Goal: Transaction & Acquisition: Purchase product/service

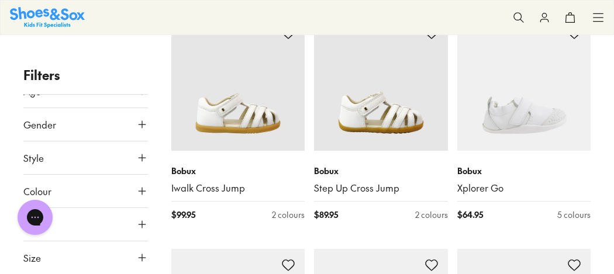
scroll to position [273, 0]
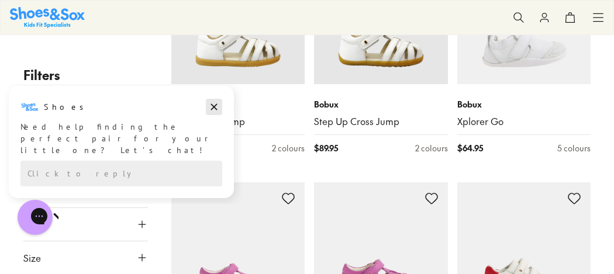
click at [216, 105] on icon "Dismiss campaign" at bounding box center [214, 107] width 12 height 14
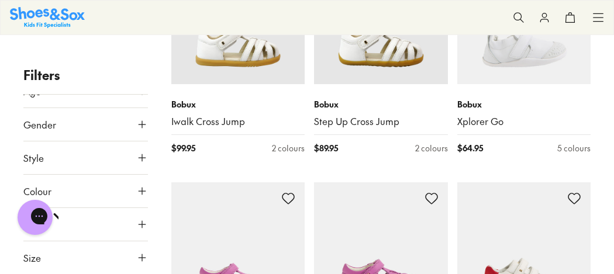
click at [136, 255] on icon at bounding box center [142, 258] width 12 height 12
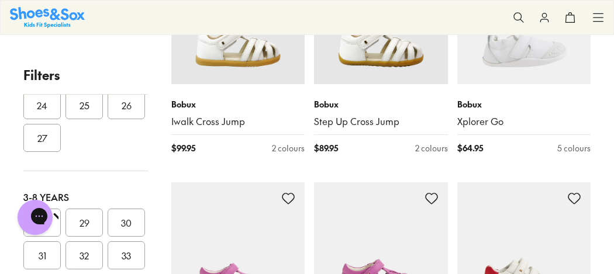
scroll to position [239, 0]
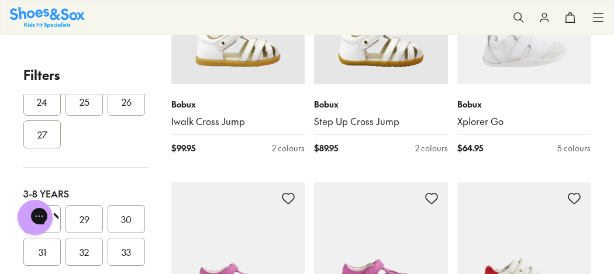
click at [66, 252] on button "32" at bounding box center [84, 252] width 37 height 28
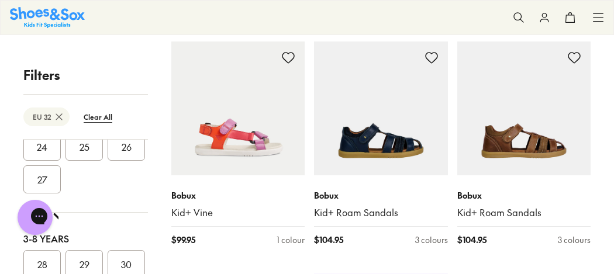
scroll to position [429, 0]
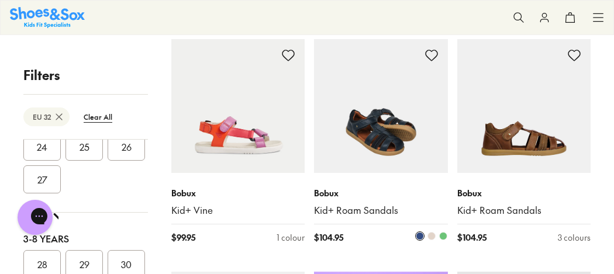
click at [444, 235] on span at bounding box center [443, 236] width 8 height 8
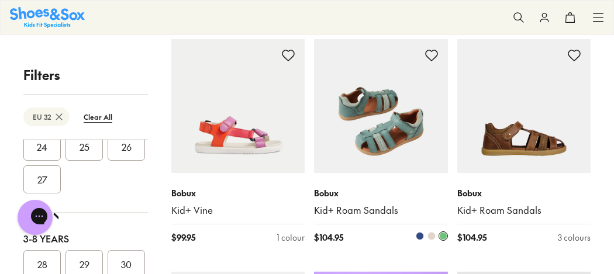
click at [432, 236] on span at bounding box center [432, 236] width 8 height 8
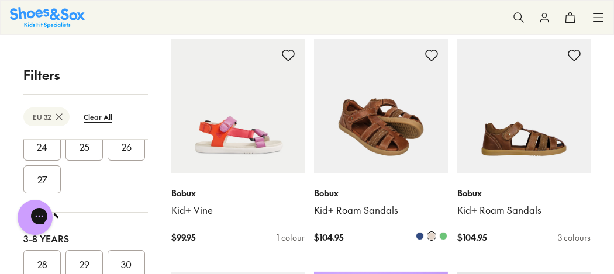
click at [420, 238] on span at bounding box center [420, 236] width 8 height 8
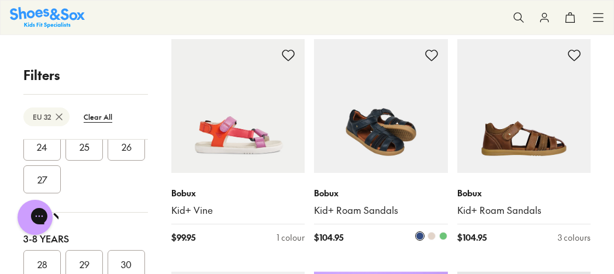
click at [444, 238] on span at bounding box center [443, 236] width 8 height 8
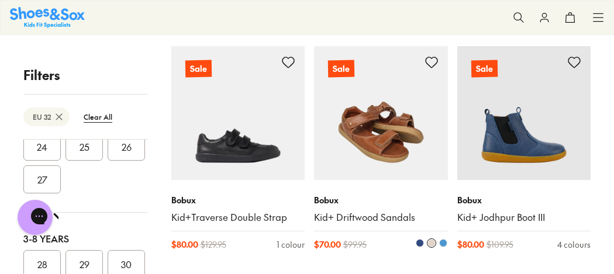
scroll to position [1584, 0]
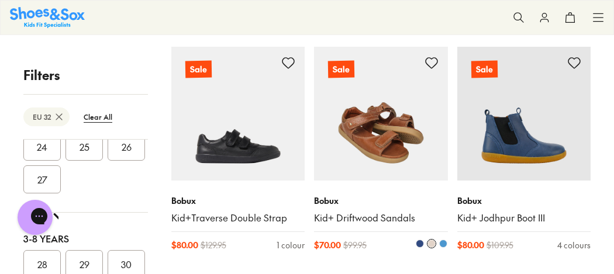
click at [442, 242] on span at bounding box center [443, 244] width 8 height 8
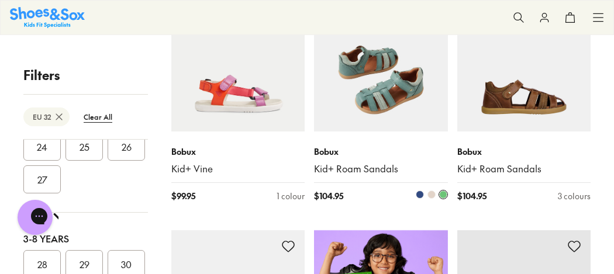
scroll to position [485, 0]
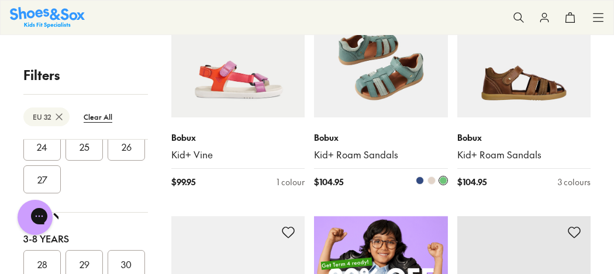
click at [431, 178] on span at bounding box center [432, 181] width 8 height 8
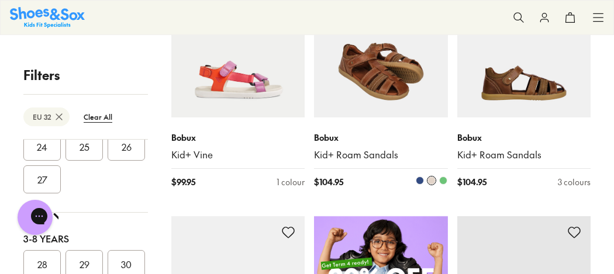
click at [420, 181] on span at bounding box center [420, 181] width 8 height 8
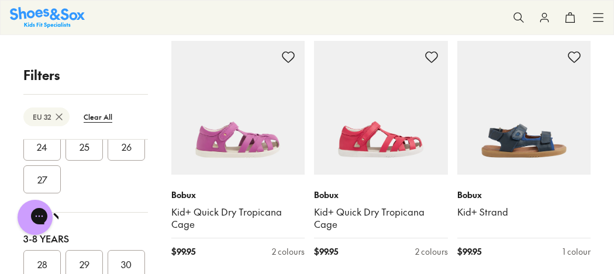
scroll to position [187, 0]
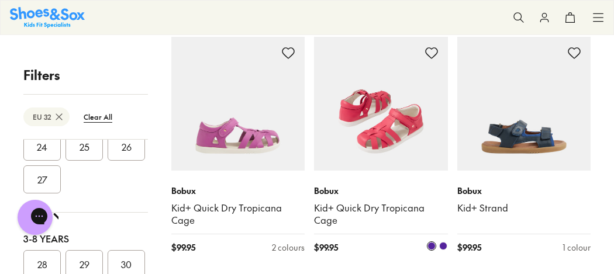
click at [376, 125] on img at bounding box center [381, 104] width 134 height 134
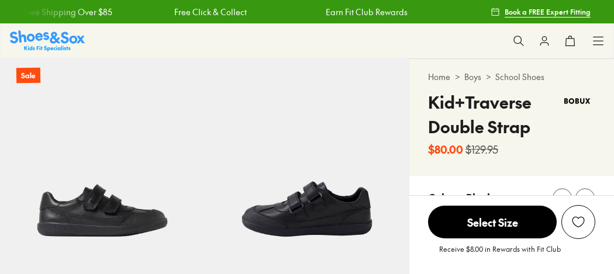
select select "*"
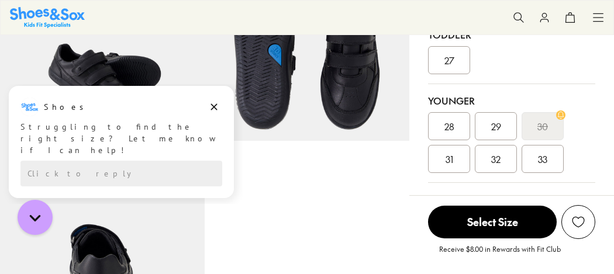
scroll to position [336, 0]
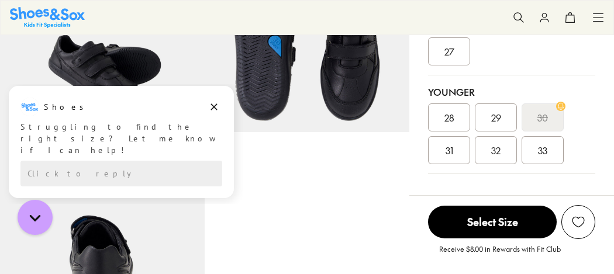
click at [495, 152] on span "32" at bounding box center [495, 150] width 9 height 14
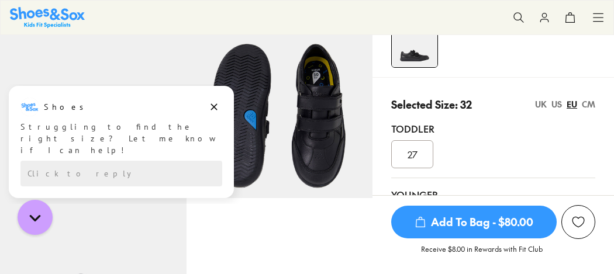
scroll to position [239, 0]
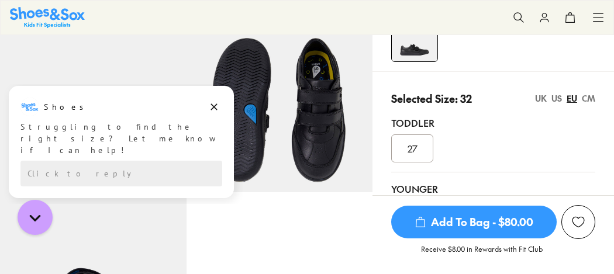
click at [477, 226] on span "Add To Bag - $80.00" at bounding box center [474, 222] width 166 height 33
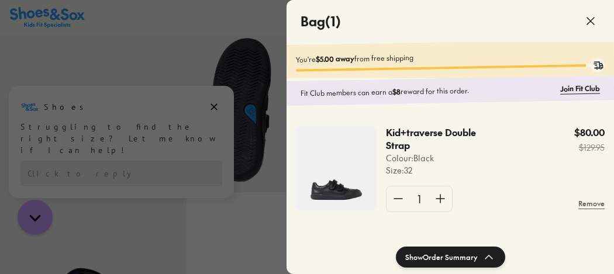
scroll to position [5, 0]
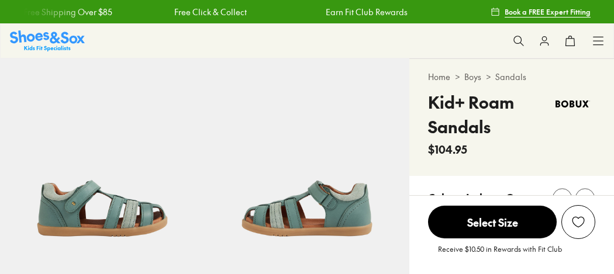
select select "*"
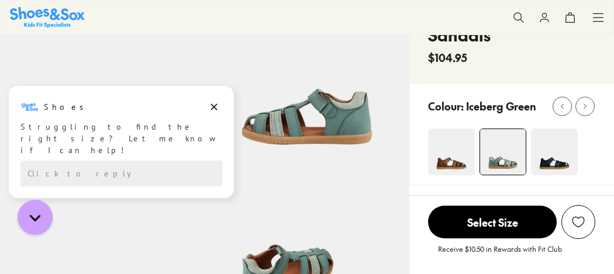
scroll to position [99, 0]
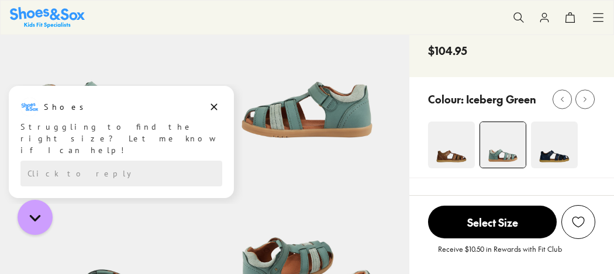
click at [456, 154] on img at bounding box center [451, 145] width 47 height 47
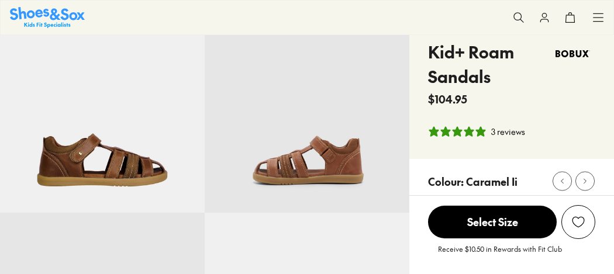
select select "*"
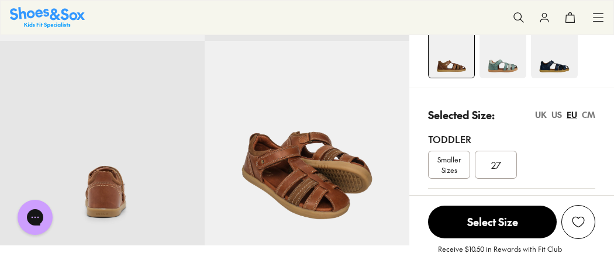
click at [554, 61] on img at bounding box center [554, 55] width 47 height 47
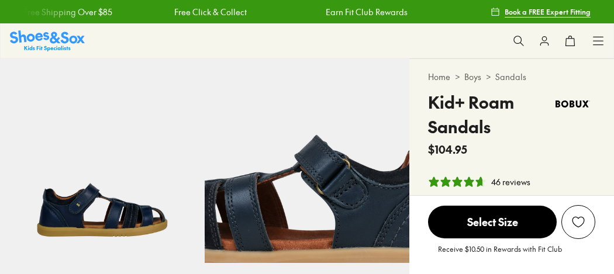
select select "*"
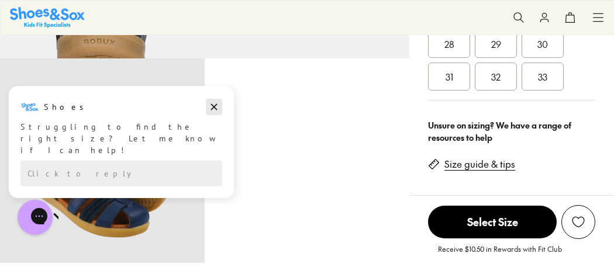
click at [217, 106] on icon "Dismiss campaign" at bounding box center [214, 107] width 12 height 14
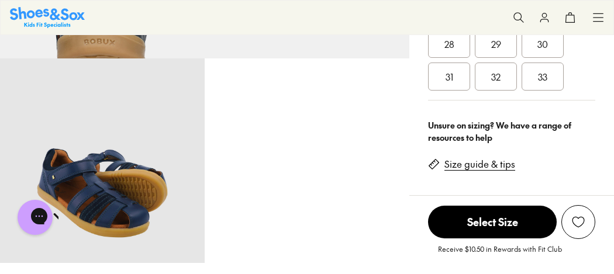
drag, startPoint x: 495, startPoint y: 77, endPoint x: 491, endPoint y: 112, distance: 35.3
click at [495, 77] on span "32" at bounding box center [495, 77] width 9 height 14
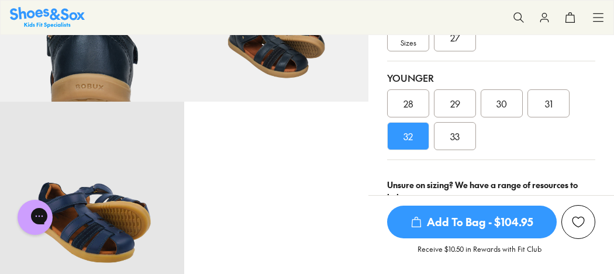
scroll to position [323, 0]
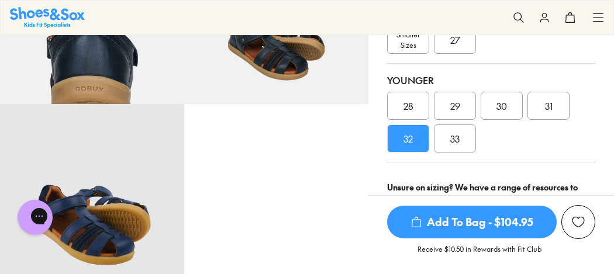
click at [553, 113] on span "31" at bounding box center [549, 106] width 8 height 14
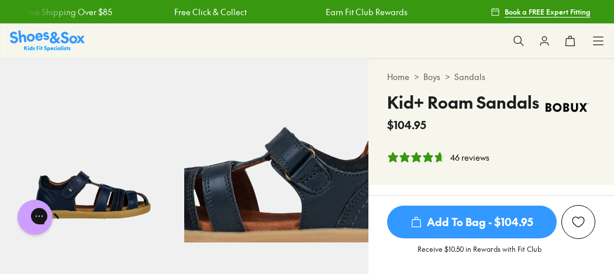
click at [55, 37] on img at bounding box center [47, 40] width 75 height 20
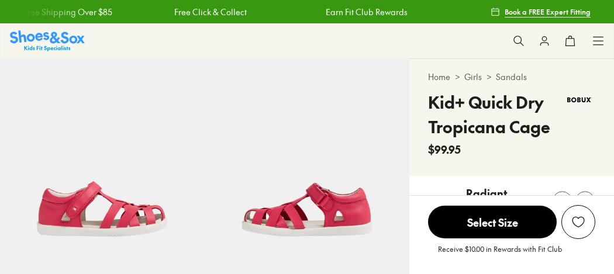
select select "*"
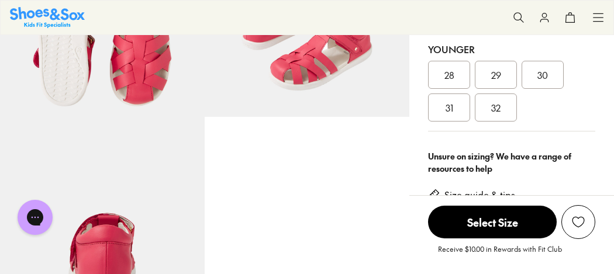
scroll to position [338, 0]
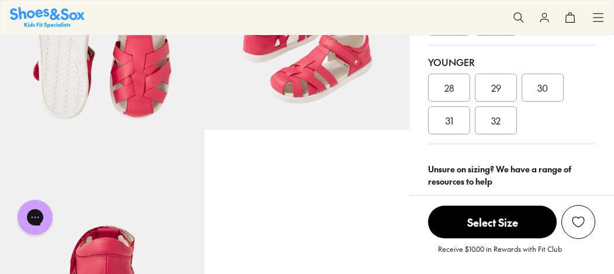
click at [496, 116] on span "32" at bounding box center [495, 121] width 9 height 14
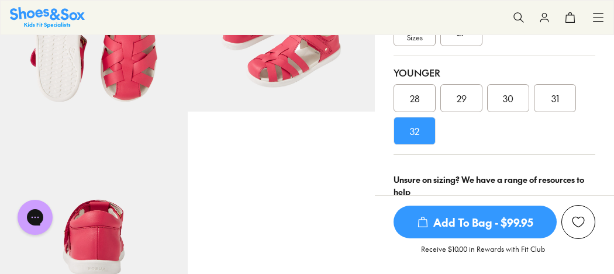
click at [489, 229] on span "Add To Bag - $99.95" at bounding box center [475, 222] width 163 height 33
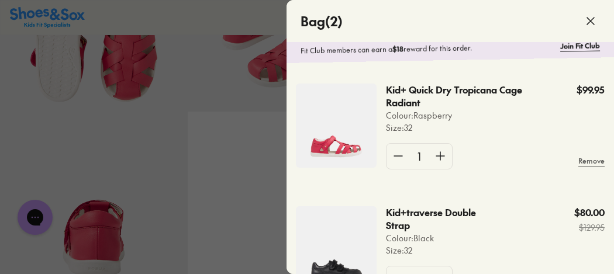
scroll to position [0, 0]
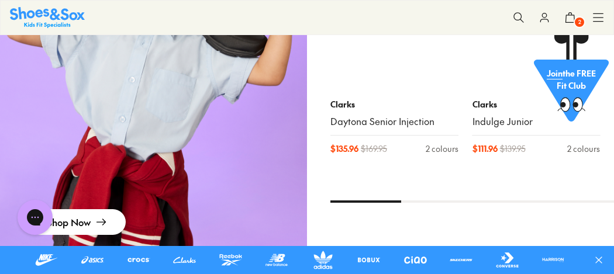
scroll to position [1118, 0]
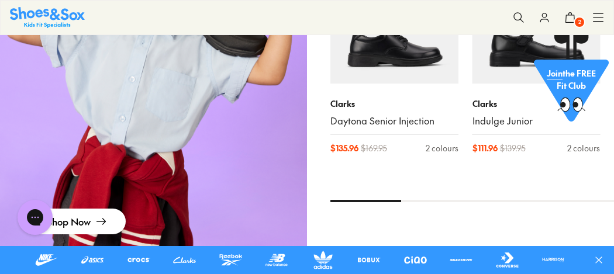
drag, startPoint x: 391, startPoint y: 201, endPoint x: 430, endPoint y: 202, distance: 39.2
click at [422, 201] on div at bounding box center [473, 201] width 284 height 2
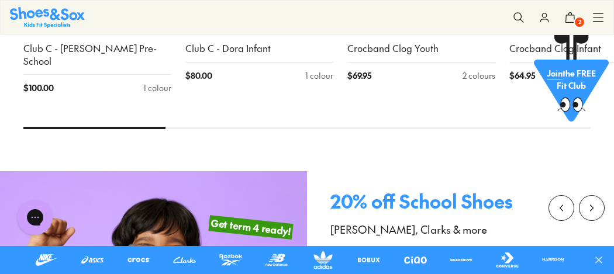
scroll to position [826, 0]
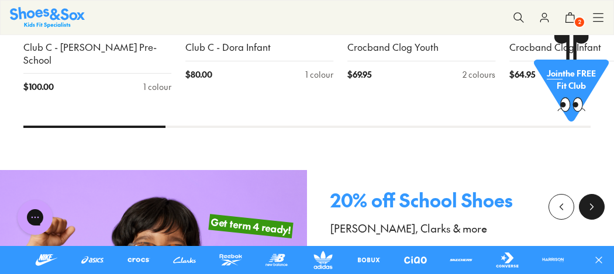
click at [590, 204] on icon at bounding box center [592, 207] width 12 height 12
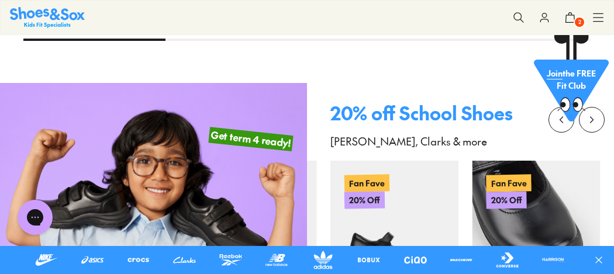
scroll to position [910, 0]
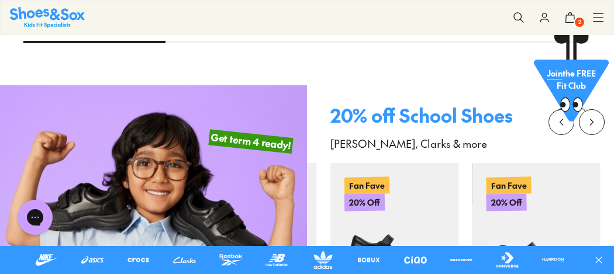
click at [595, 123] on div "Join the FREE Fit Club" at bounding box center [571, 90] width 75 height 75
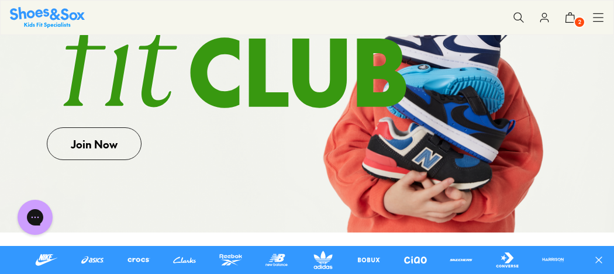
scroll to position [212, 0]
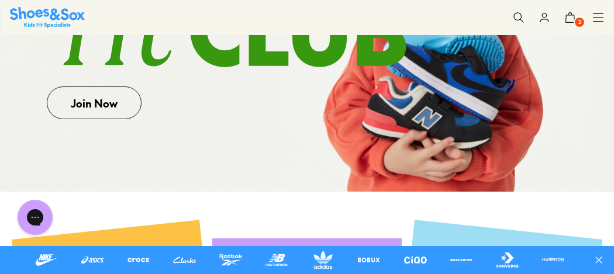
click at [542, 17] on icon at bounding box center [545, 18] width 12 height 12
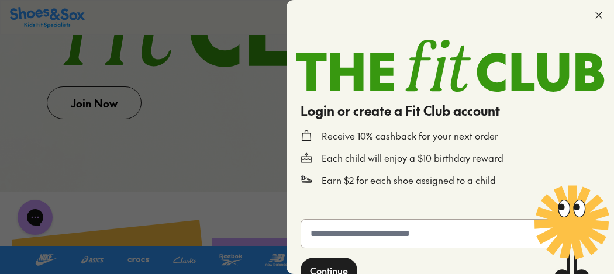
scroll to position [23, 0]
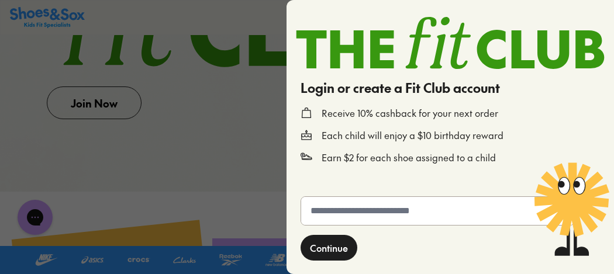
click at [240, 106] on div at bounding box center [307, 137] width 614 height 274
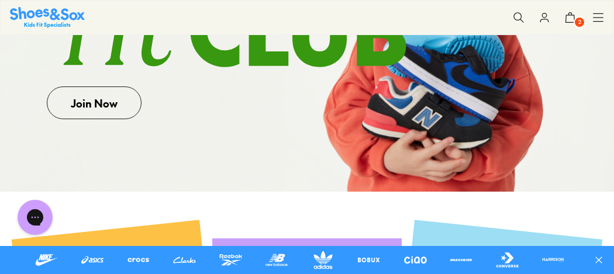
click at [542, 18] on icon at bounding box center [545, 18] width 12 height 12
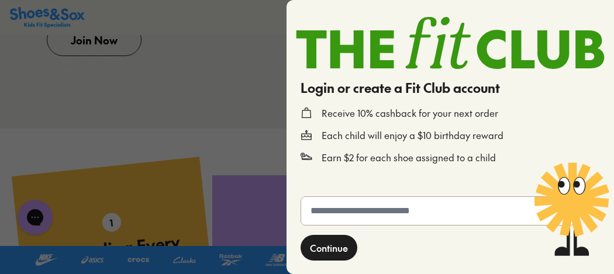
scroll to position [277, 0]
click at [346, 216] on input "text" at bounding box center [437, 211] width 273 height 28
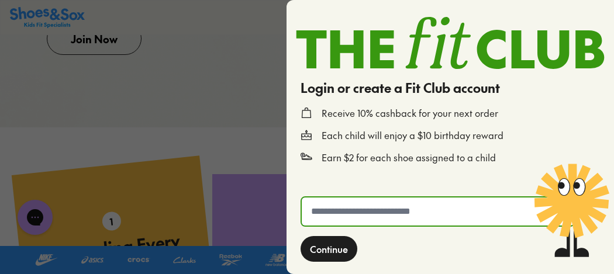
type input "**********"
click at [335, 248] on span "Continue" at bounding box center [329, 249] width 38 height 14
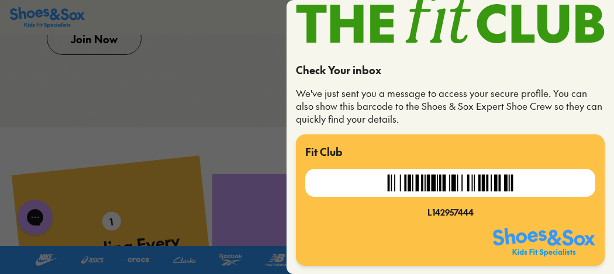
scroll to position [0, 0]
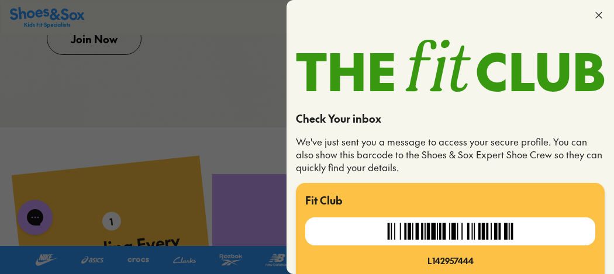
click at [596, 15] on icon at bounding box center [599, 15] width 12 height 12
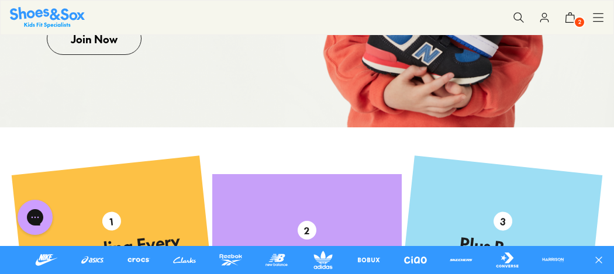
click at [544, 19] on icon at bounding box center [545, 18] width 12 height 12
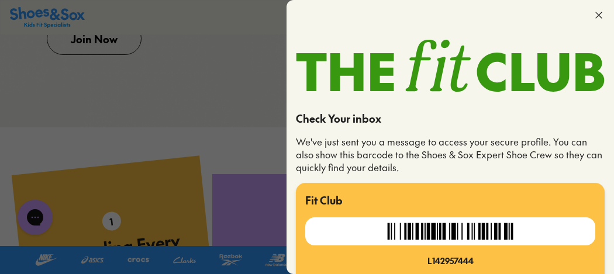
click at [596, 15] on icon at bounding box center [599, 15] width 12 height 12
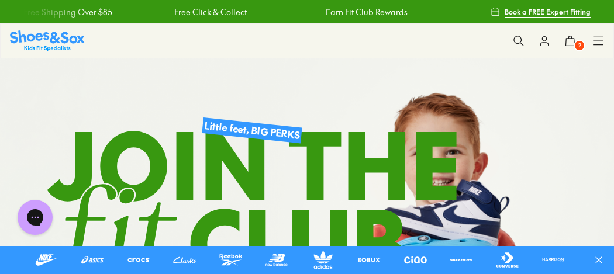
click at [37, 35] on img at bounding box center [47, 40] width 75 height 20
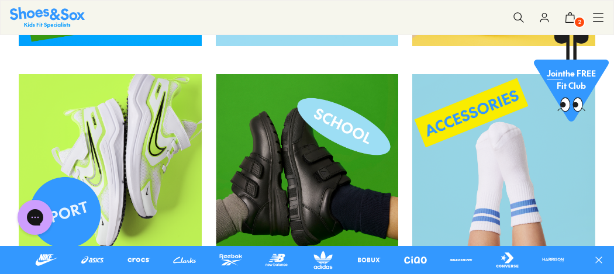
scroll to position [1633, 0]
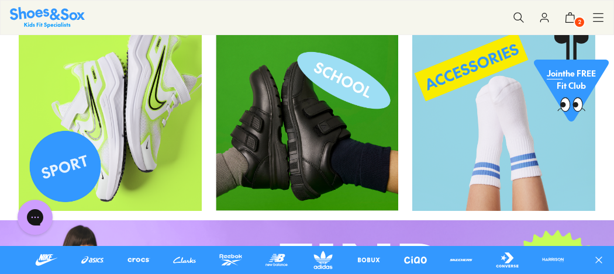
click at [284, 153] on img at bounding box center [307, 119] width 183 height 183
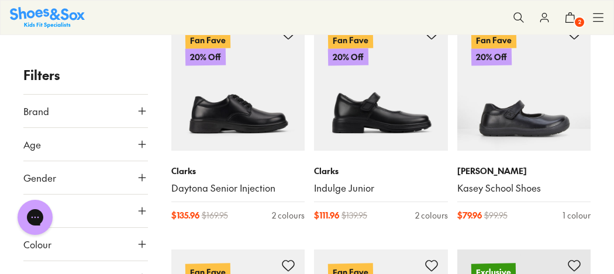
click at [136, 111] on icon at bounding box center [142, 111] width 12 height 12
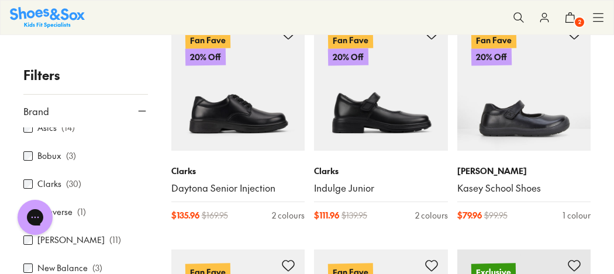
scroll to position [25, 0]
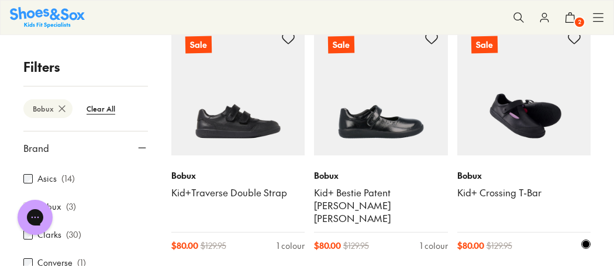
scroll to position [204, 0]
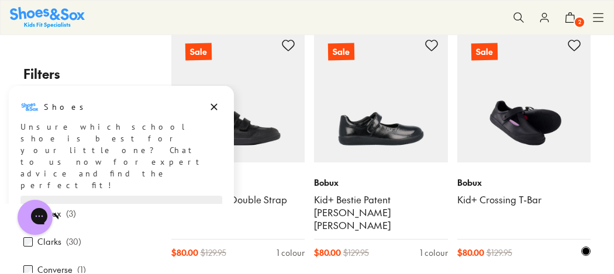
click at [515, 130] on img at bounding box center [525, 96] width 134 height 134
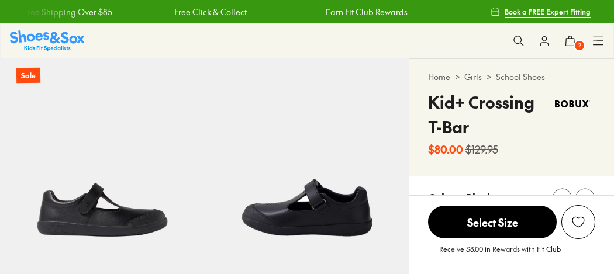
select select "*"
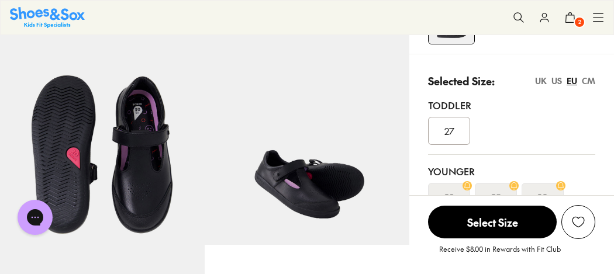
scroll to position [221, 0]
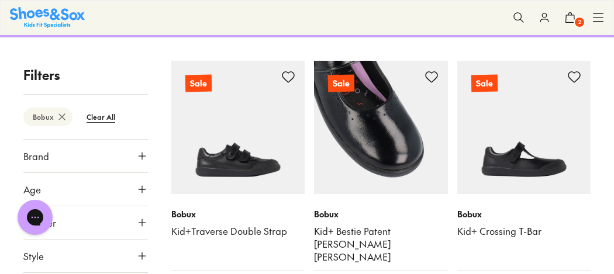
click at [420, 155] on img at bounding box center [381, 128] width 134 height 134
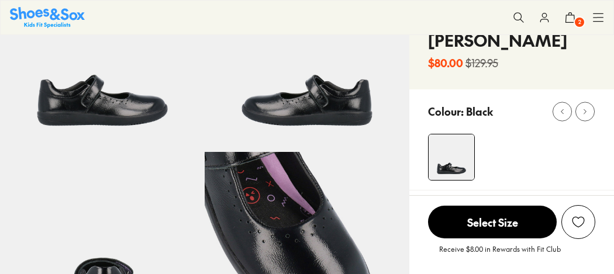
scroll to position [160, 0]
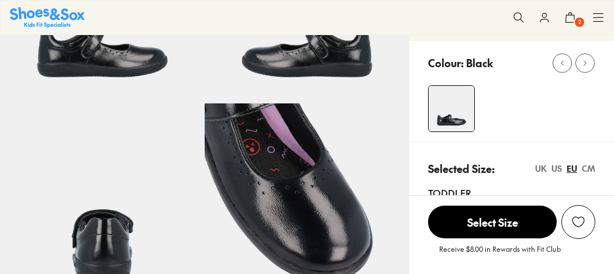
select select "*"
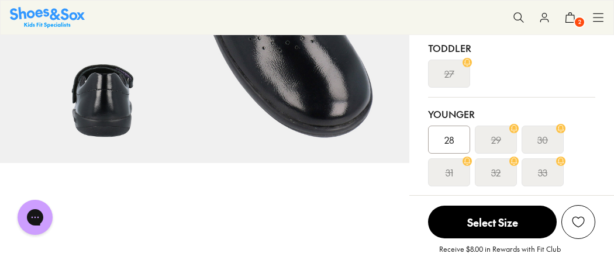
scroll to position [298, 0]
